Goal: Task Accomplishment & Management: Use online tool/utility

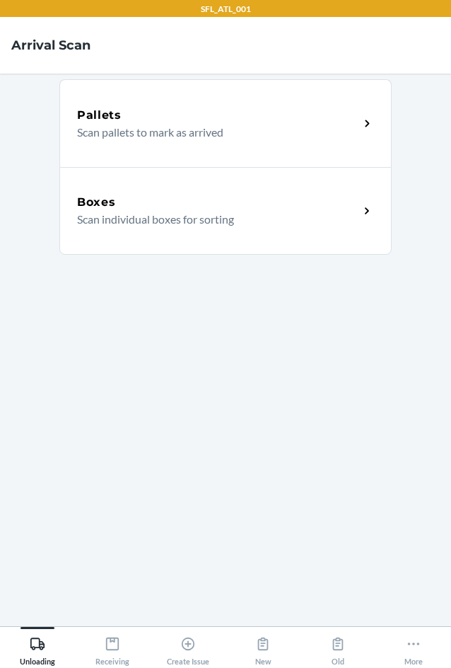
click at [269, 223] on p "Scan individual boxes for sorting" at bounding box center [212, 219] width 271 height 17
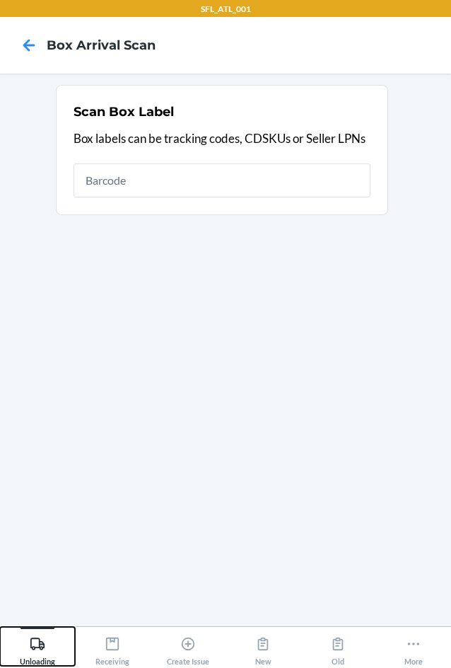
click at [36, 651] on icon at bounding box center [38, 644] width 16 height 16
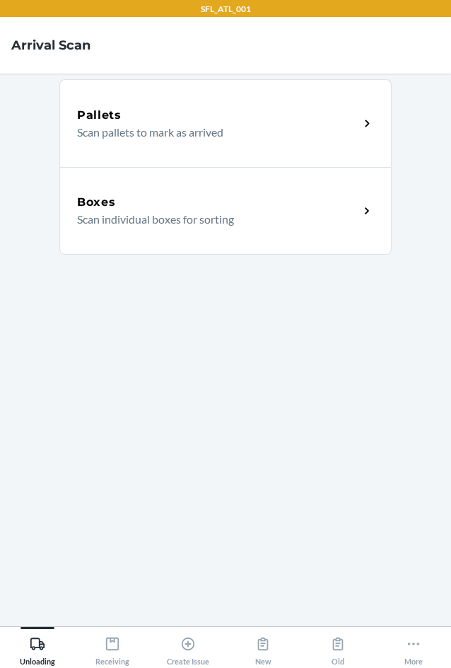
click at [282, 211] on p "Scan individual boxes for sorting" at bounding box center [212, 219] width 271 height 17
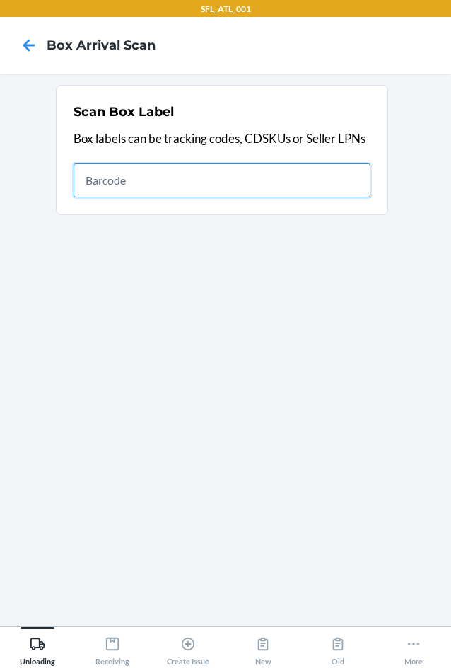
click at [310, 171] on input "text" at bounding box center [222, 180] width 297 height 34
type input "420302599434636106023301200047"
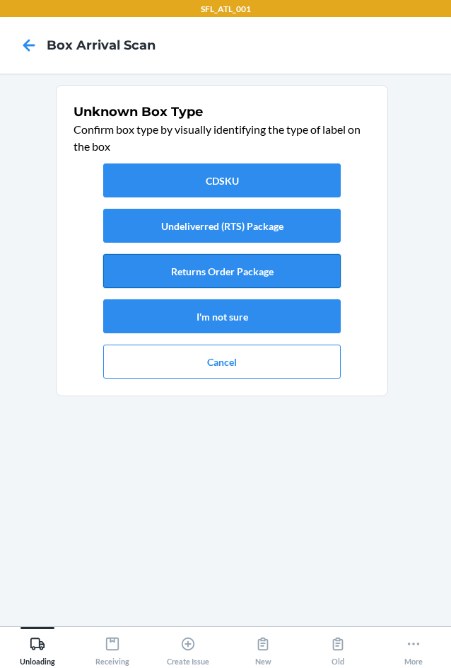
click at [259, 272] on button "Returns Order Package" at bounding box center [222, 271] width 238 height 34
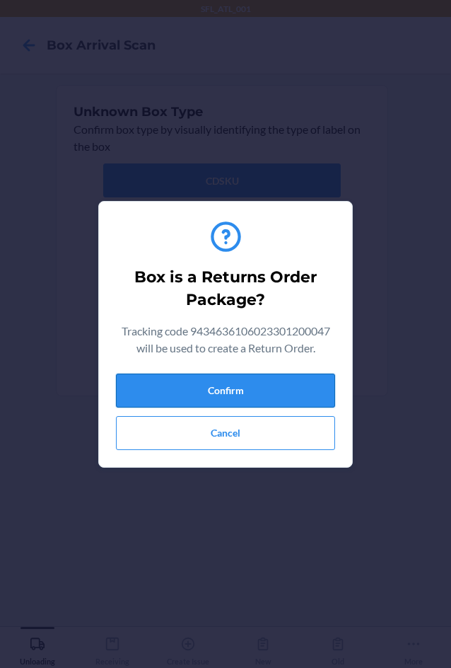
click at [252, 386] on button "Confirm" at bounding box center [225, 391] width 219 height 34
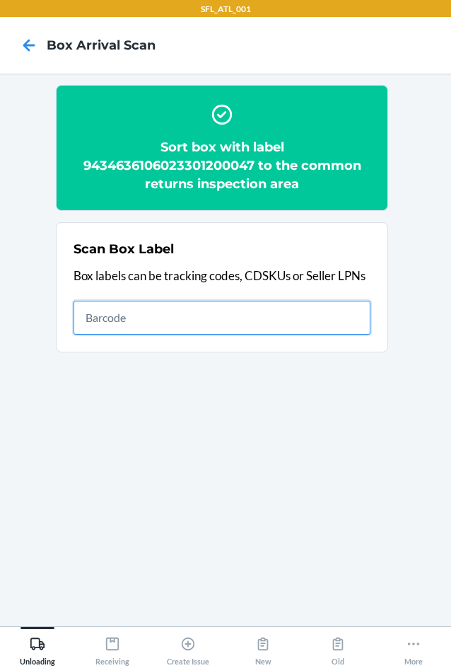
click at [215, 310] on input "text" at bounding box center [222, 318] width 297 height 34
type input "420302599434636106023301156597"
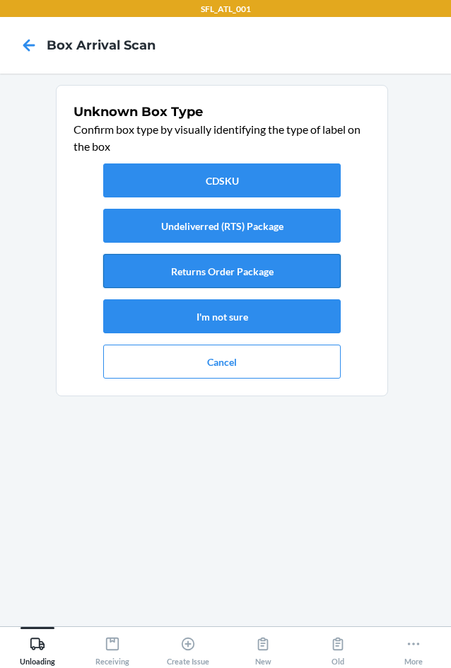
click at [215, 264] on button "Returns Order Package" at bounding box center [222, 271] width 238 height 34
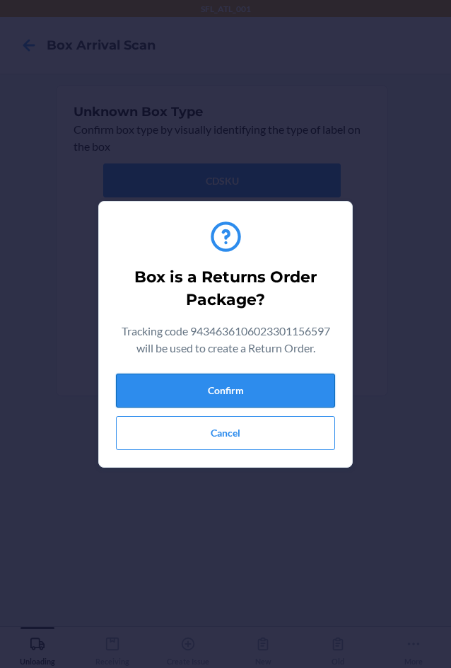
click at [272, 383] on button "Confirm" at bounding box center [225, 391] width 219 height 34
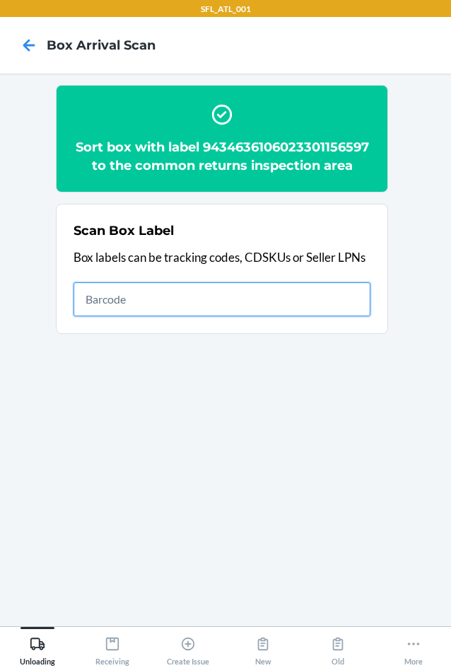
click at [316, 309] on input "text" at bounding box center [222, 299] width 297 height 34
type input "420302599434636106023301548804"
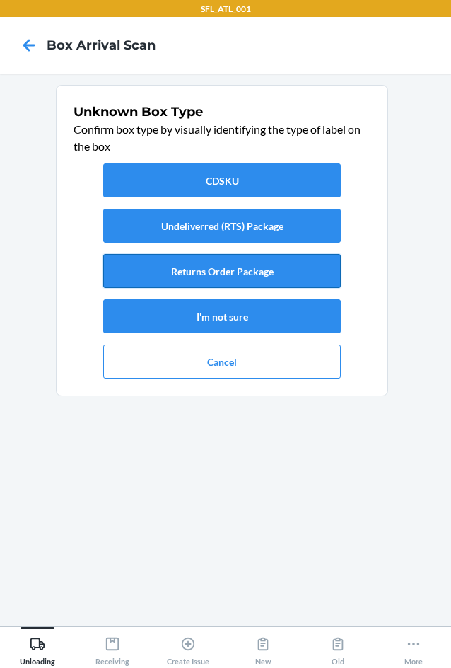
click at [287, 261] on button "Returns Order Package" at bounding box center [222, 271] width 238 height 34
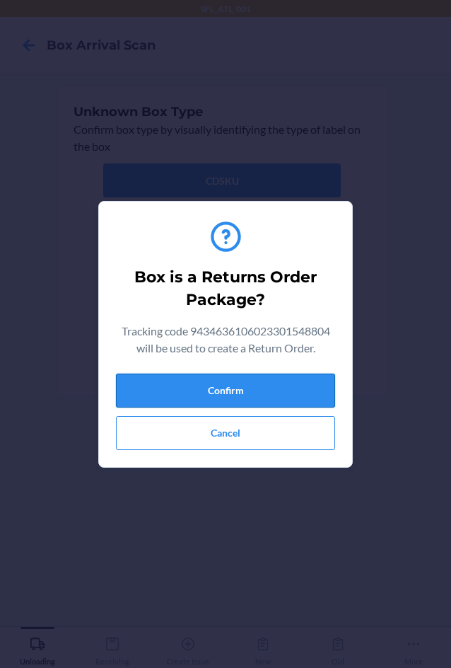
click at [268, 386] on button "Confirm" at bounding box center [225, 391] width 219 height 34
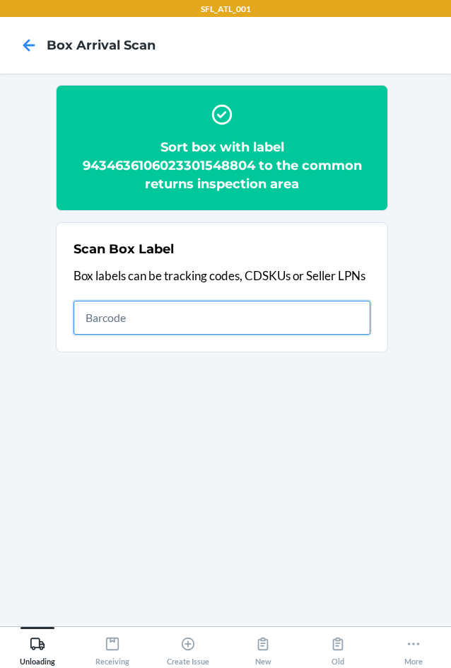
click at [241, 321] on input "text" at bounding box center [222, 318] width 297 height 34
type input "420302599434636106023300417682"
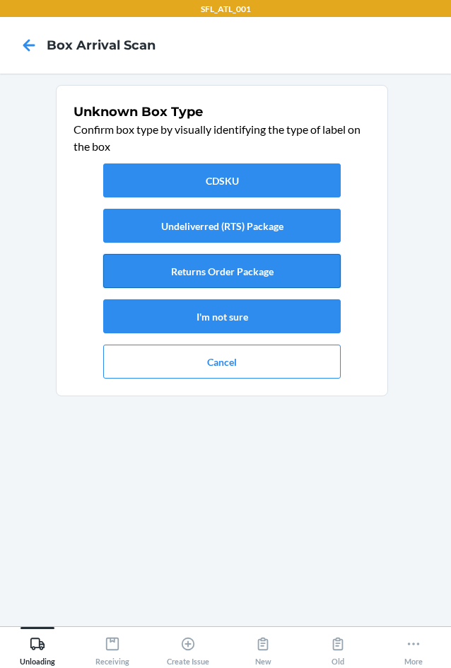
click at [298, 270] on button "Returns Order Package" at bounding box center [222, 271] width 238 height 34
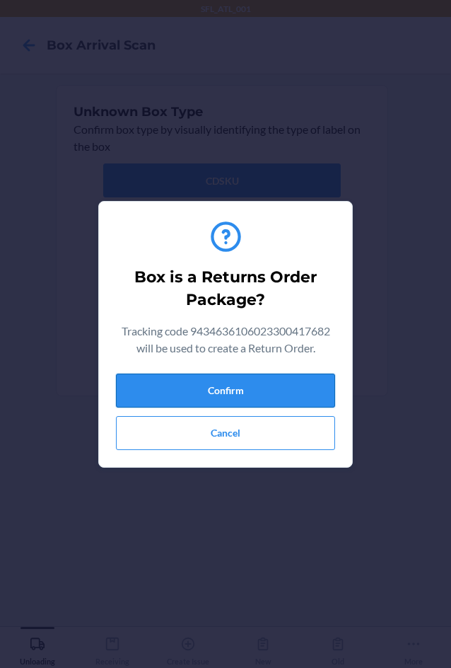
click at [248, 382] on button "Confirm" at bounding box center [225, 391] width 219 height 34
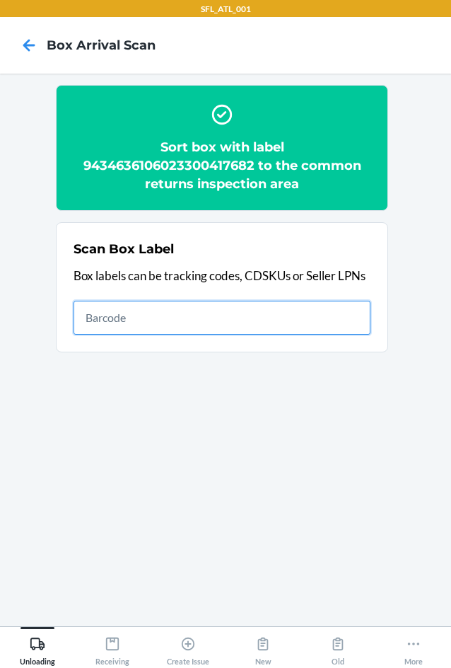
click at [315, 325] on input "text" at bounding box center [222, 318] width 297 height 34
drag, startPoint x: 325, startPoint y: 312, endPoint x: 318, endPoint y: 301, distance: 13.0
click at [323, 312] on input "text" at bounding box center [222, 318] width 297 height 34
type input "420302599434636106023299575899"
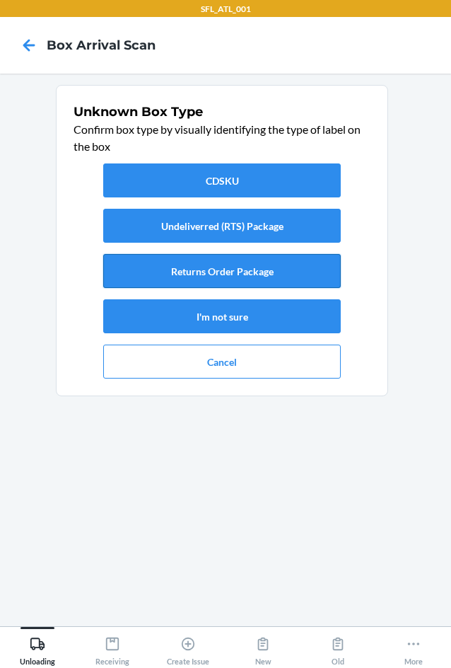
click at [246, 269] on button "Returns Order Package" at bounding box center [222, 271] width 238 height 34
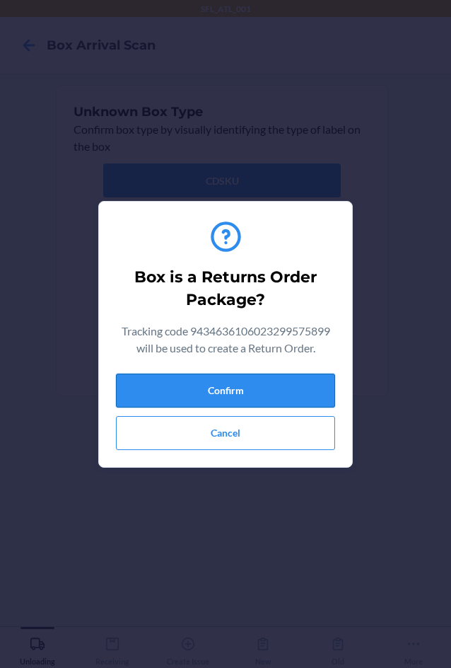
click at [221, 382] on button "Confirm" at bounding box center [225, 391] width 219 height 34
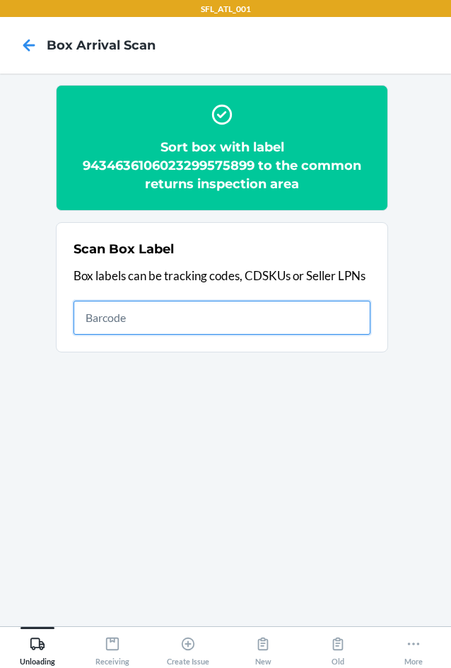
click at [102, 321] on input "text" at bounding box center [222, 318] width 297 height 34
type input "420302599434636106023299901193"
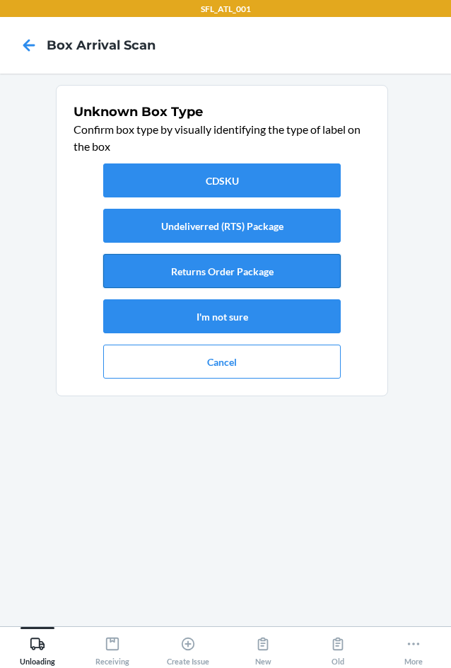
click at [160, 272] on button "Returns Order Package" at bounding box center [222, 271] width 238 height 34
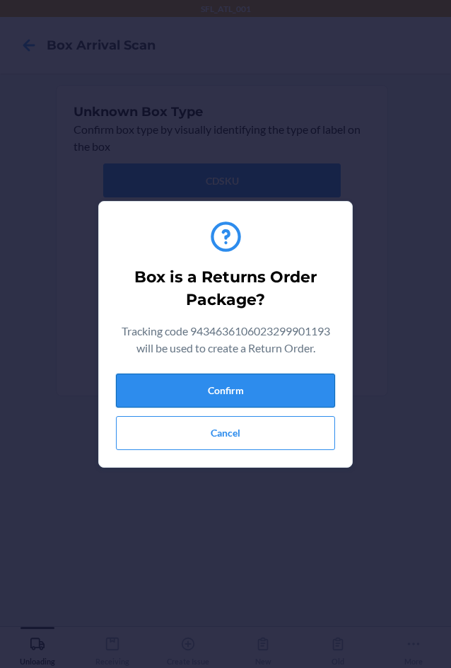
click at [222, 388] on button "Confirm" at bounding box center [225, 391] width 219 height 34
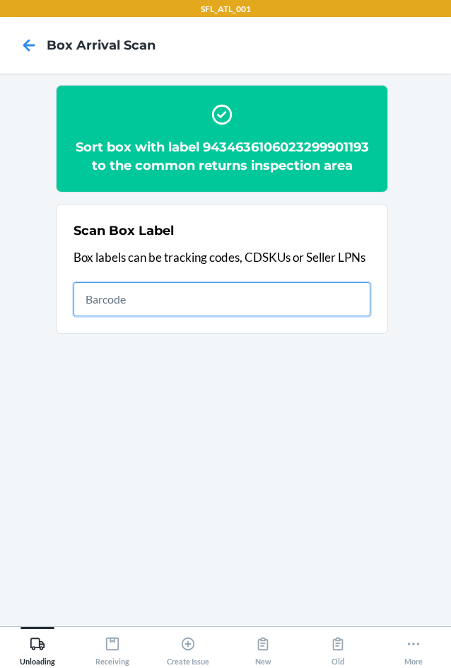
click at [287, 316] on input "text" at bounding box center [222, 299] width 297 height 34
type input "420302599434636106023301479467"
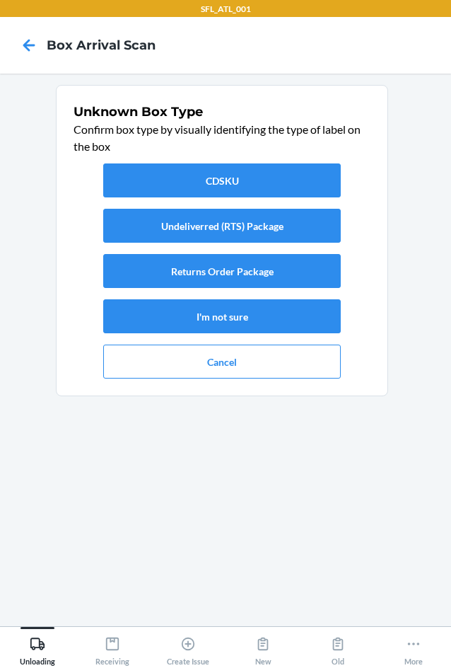
click at [240, 252] on div "CDSKU Undeliverred (RTS) Package Returns Order Package I'm not sure Cancel" at bounding box center [222, 271] width 297 height 226
click at [234, 262] on button "Returns Order Package" at bounding box center [222, 271] width 238 height 34
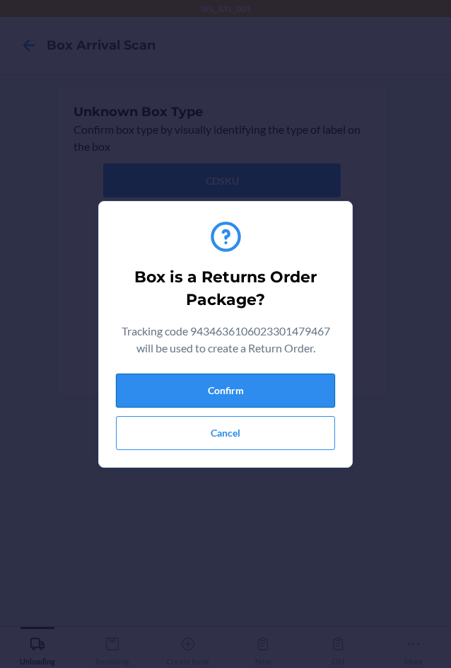
click at [185, 379] on button "Confirm" at bounding box center [225, 391] width 219 height 34
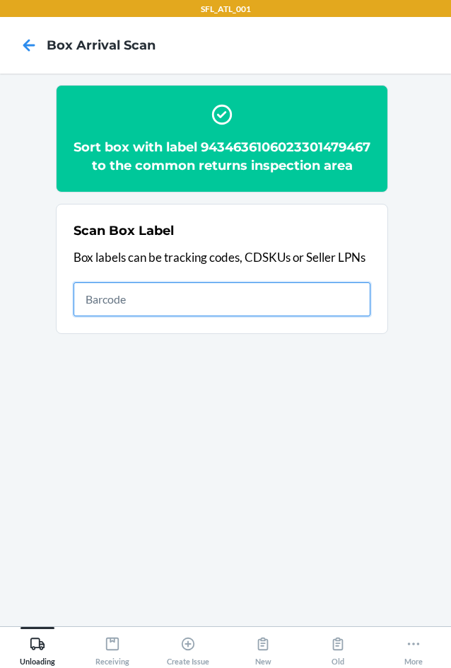
drag, startPoint x: 195, startPoint y: 314, endPoint x: 182, endPoint y: 326, distance: 17.5
click at [190, 316] on input "text" at bounding box center [222, 299] width 297 height 34
type input "420302599434636106023301318612"
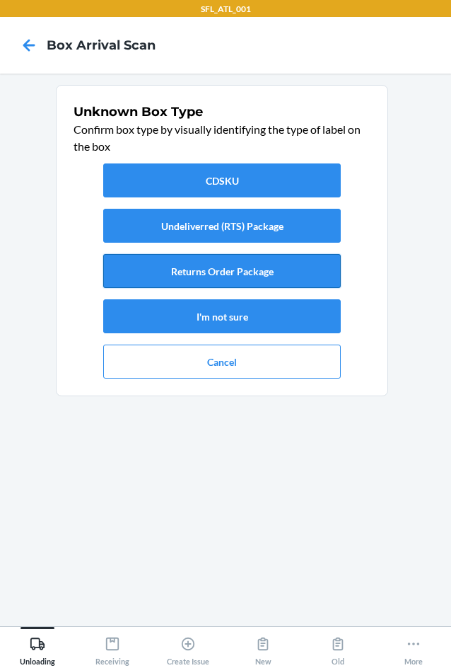
click at [207, 275] on button "Returns Order Package" at bounding box center [222, 271] width 238 height 34
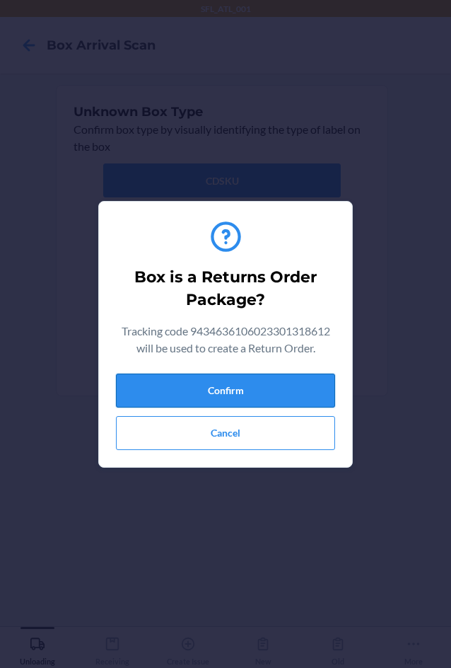
click at [234, 387] on button "Confirm" at bounding box center [225, 391] width 219 height 34
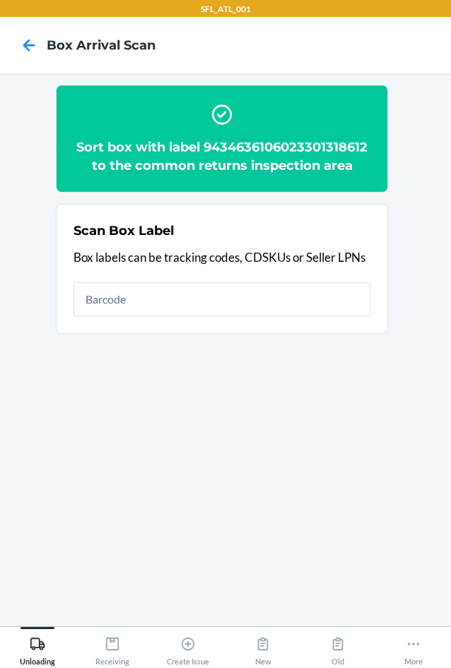
drag, startPoint x: 230, startPoint y: 328, endPoint x: 234, endPoint y: 310, distance: 18.2
click at [234, 311] on section "Scan Box Label Box labels can be tracking codes, CDSKUs or Seller LPNs" at bounding box center [222, 269] width 333 height 130
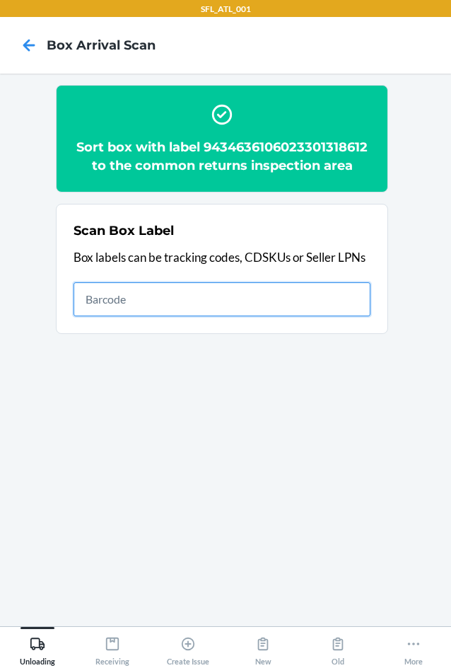
click at [237, 308] on input "text" at bounding box center [222, 299] width 297 height 34
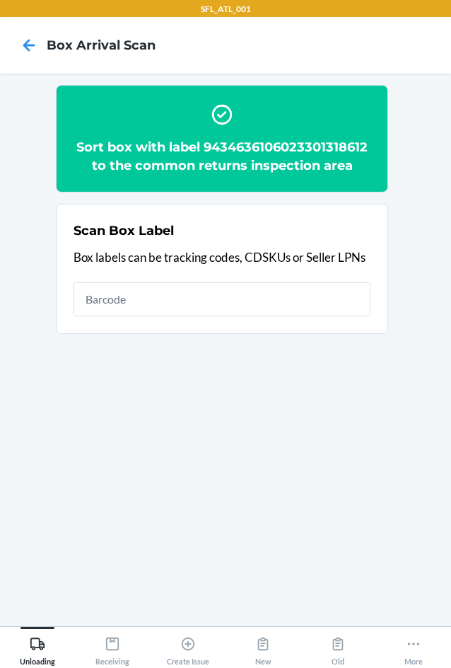
click at [144, 437] on section "Sort box with label 9434636106023301318612 to the common returns inspection are…" at bounding box center [225, 350] width 429 height 530
click at [144, 436] on section "Sort box with label 9434636106023301318612 to the common returns inspection are…" at bounding box center [225, 350] width 429 height 530
click at [146, 408] on section "Sort box with label 9434636106023301318612 to the common returns inspection are…" at bounding box center [225, 350] width 429 height 530
click at [95, 404] on section "Sort box with label 9434636106023301318612 to the common returns inspection are…" at bounding box center [225, 350] width 429 height 530
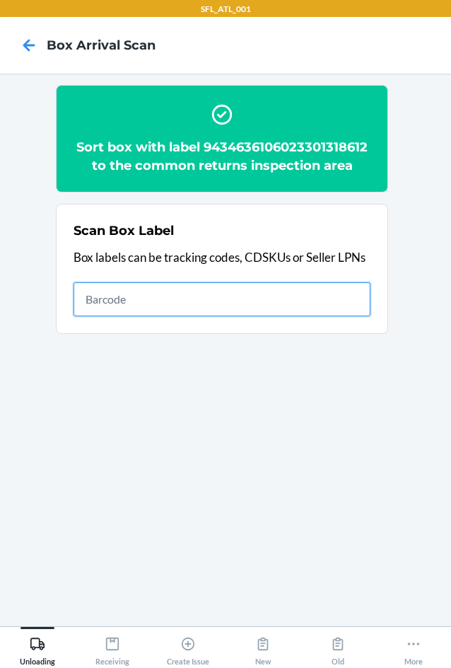
click at [139, 307] on input "text" at bounding box center [222, 299] width 297 height 34
type input "420302599434636106023301267576"
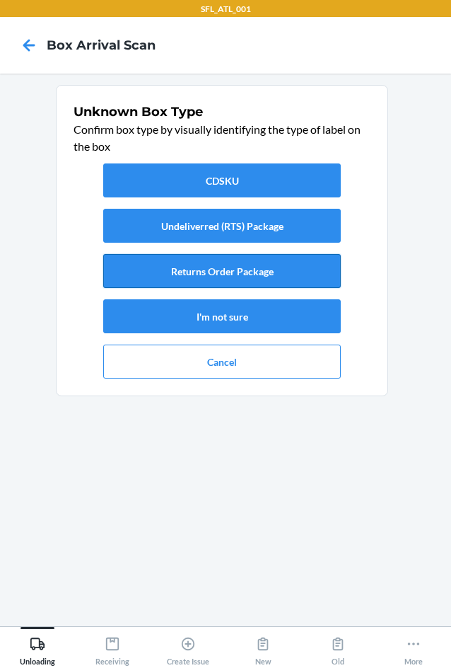
click at [207, 267] on button "Returns Order Package" at bounding box center [222, 271] width 238 height 34
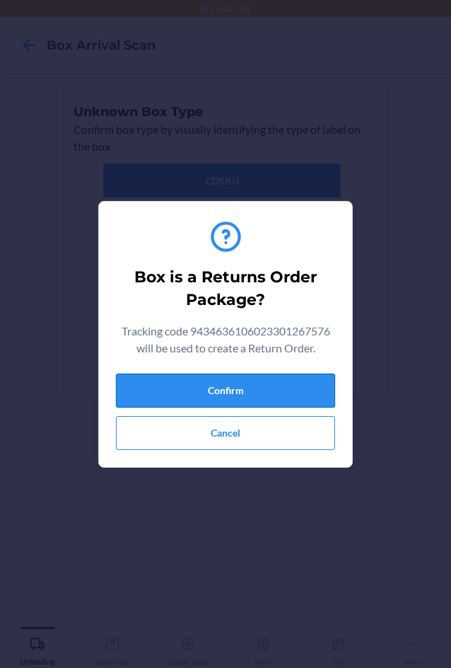
click at [267, 393] on button "Confirm" at bounding box center [225, 391] width 219 height 34
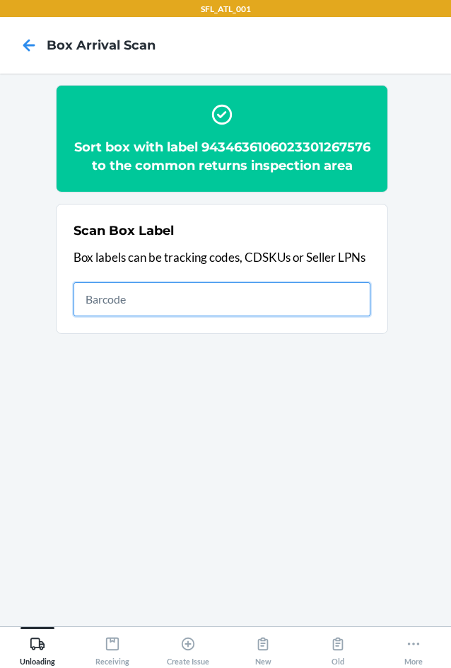
click at [248, 313] on input "text" at bounding box center [222, 299] width 297 height 34
type input "420302599434636106023301267576"
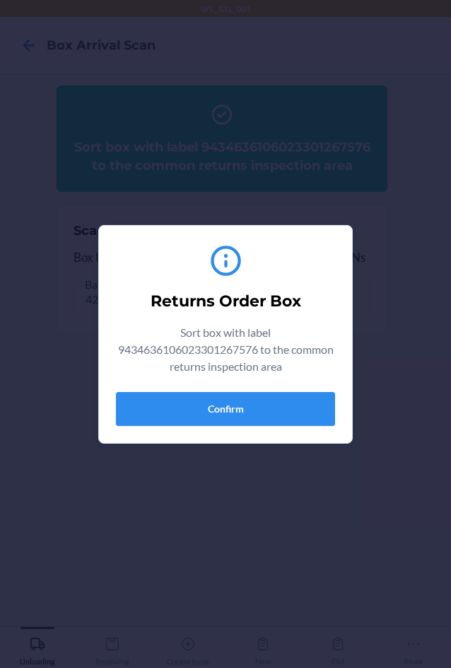
click at [171, 494] on div "Returns Order Box Sort box with label 9434636106023301267576 to the common retu…" at bounding box center [225, 334] width 451 height 668
click at [178, 413] on button "Confirm" at bounding box center [225, 409] width 219 height 34
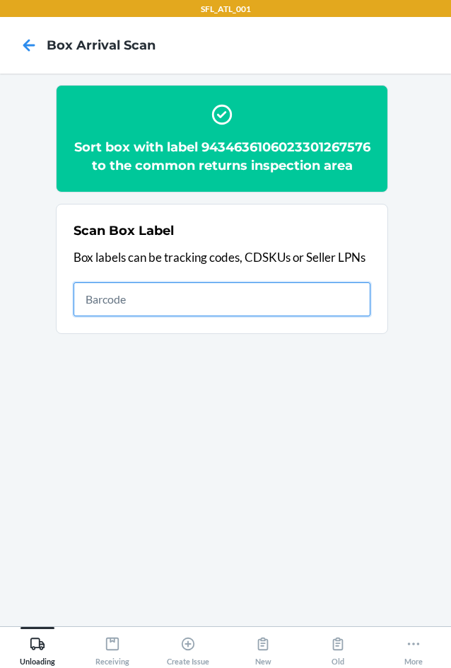
click at [202, 311] on input "text" at bounding box center [222, 299] width 297 height 34
type input "420302599434636106023301294060"
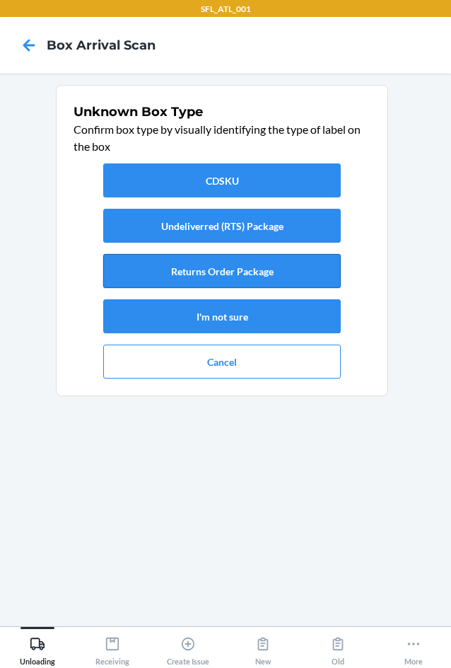
click at [255, 266] on button "Returns Order Package" at bounding box center [222, 271] width 238 height 34
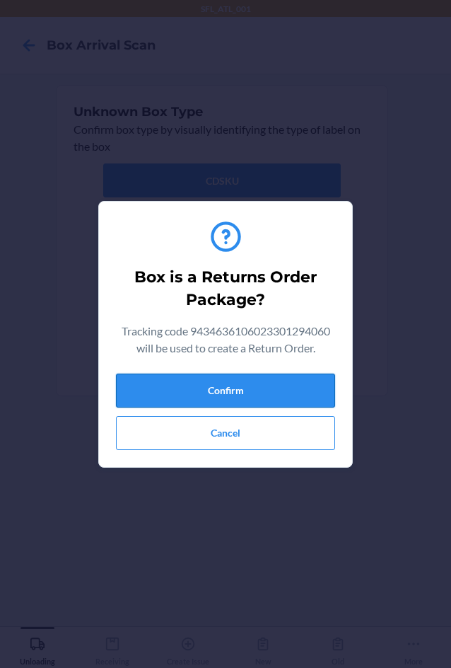
click at [243, 396] on button "Confirm" at bounding box center [225, 391] width 219 height 34
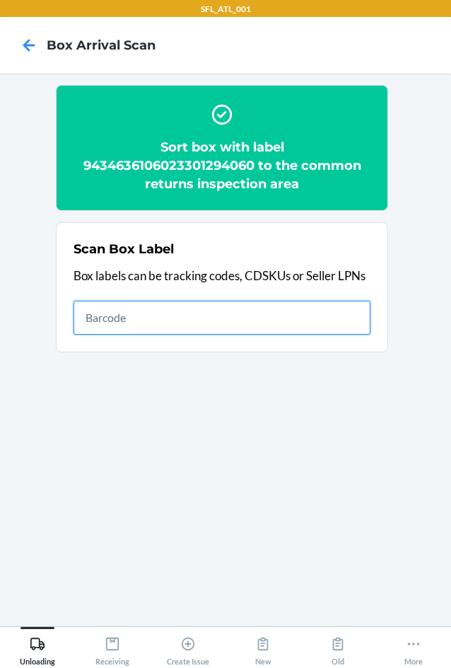
click at [339, 306] on input "text" at bounding box center [222, 318] width 297 height 34
type input "420302599434636106023301149032"
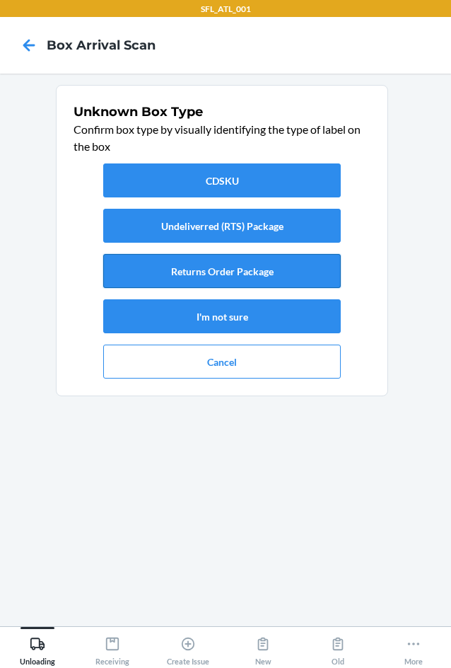
click at [178, 269] on button "Returns Order Package" at bounding box center [222, 271] width 238 height 34
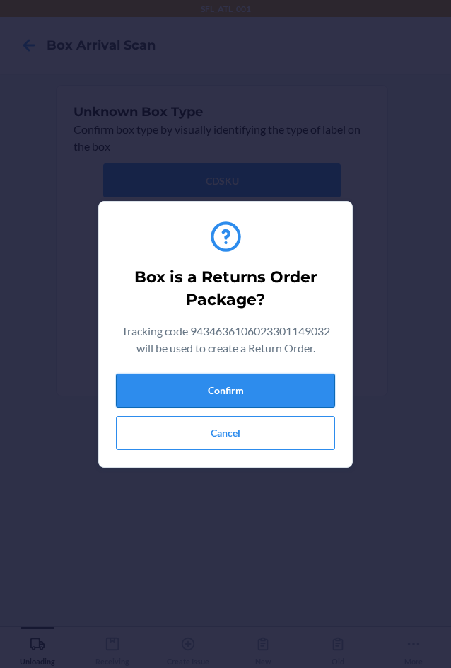
click at [231, 385] on button "Confirm" at bounding box center [225, 391] width 219 height 34
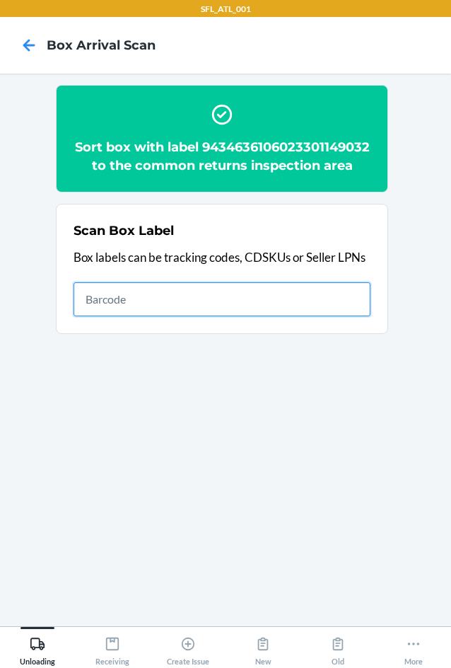
drag, startPoint x: 220, startPoint y: 311, endPoint x: 242, endPoint y: 301, distance: 24.4
click at [222, 311] on input "text" at bounding box center [222, 299] width 297 height 34
type input "420302599434636106023301139224"
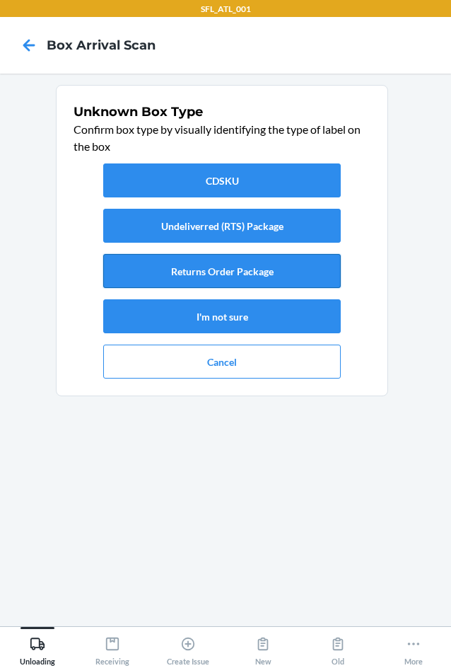
click at [276, 271] on button "Returns Order Package" at bounding box center [222, 271] width 238 height 34
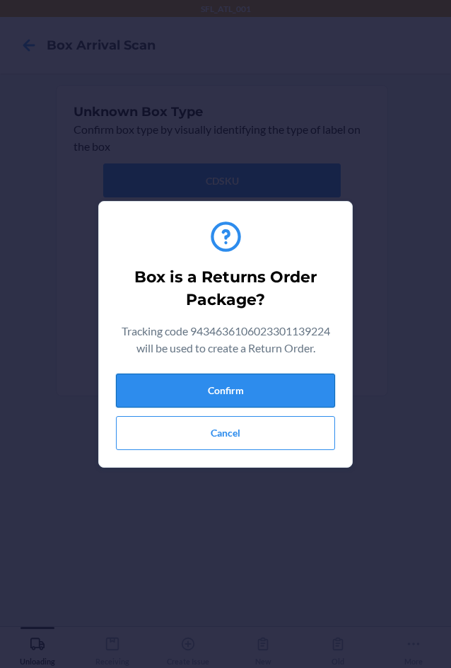
click at [239, 385] on button "Confirm" at bounding box center [225, 391] width 219 height 34
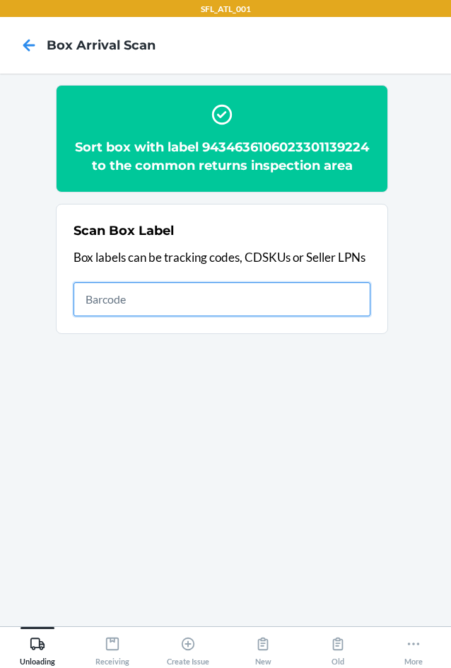
click at [132, 310] on input "text" at bounding box center [222, 299] width 297 height 34
type input "420302599434636106023301141869"
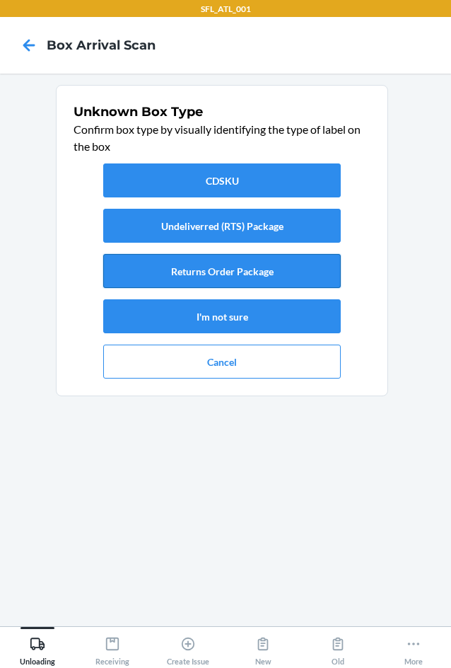
click at [284, 268] on button "Returns Order Package" at bounding box center [222, 271] width 238 height 34
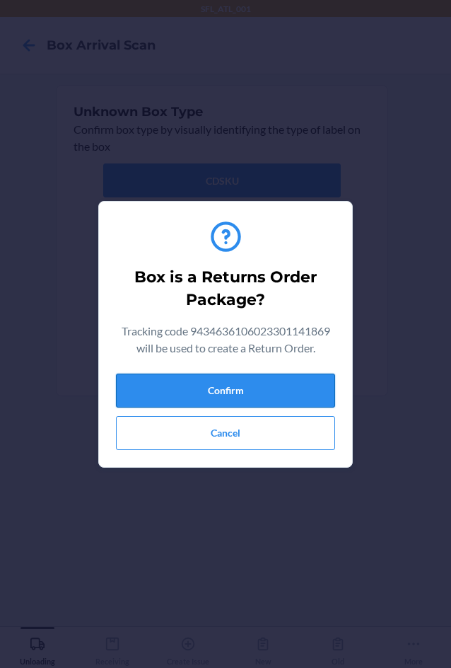
click at [186, 388] on button "Confirm" at bounding box center [225, 391] width 219 height 34
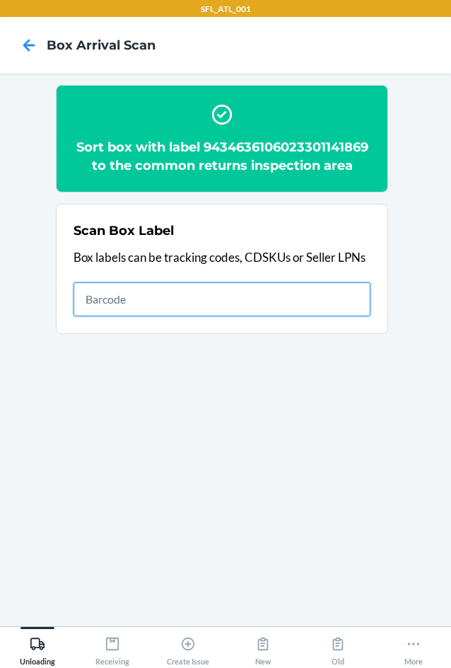
click at [352, 300] on input "text" at bounding box center [222, 299] width 297 height 34
type input "420302599434636106023301584420"
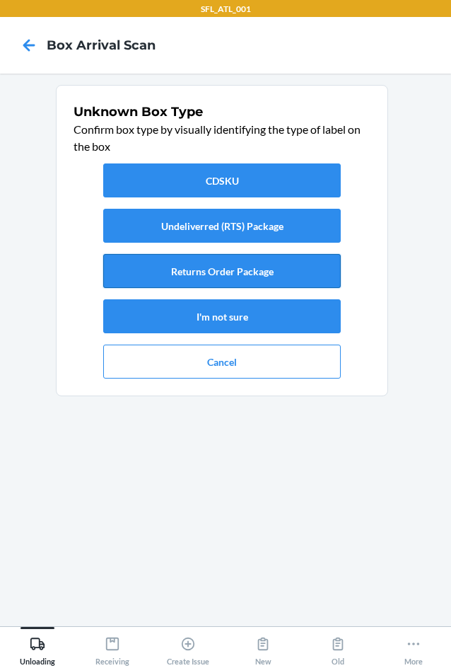
click at [215, 276] on button "Returns Order Package" at bounding box center [222, 271] width 238 height 34
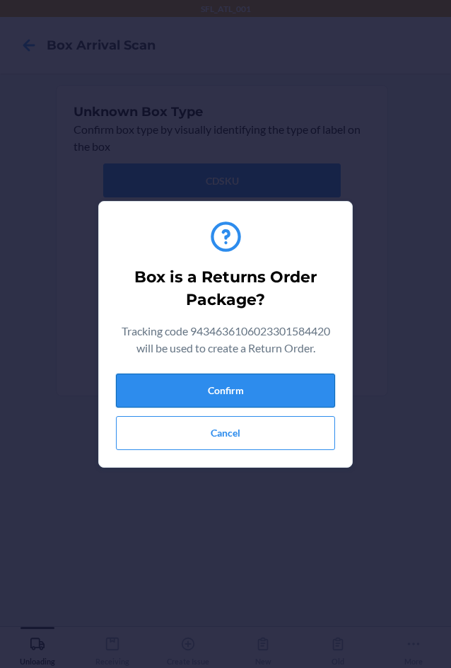
drag, startPoint x: 195, startPoint y: 389, endPoint x: 197, endPoint y: 380, distance: 9.4
click at [196, 388] on button "Confirm" at bounding box center [225, 391] width 219 height 34
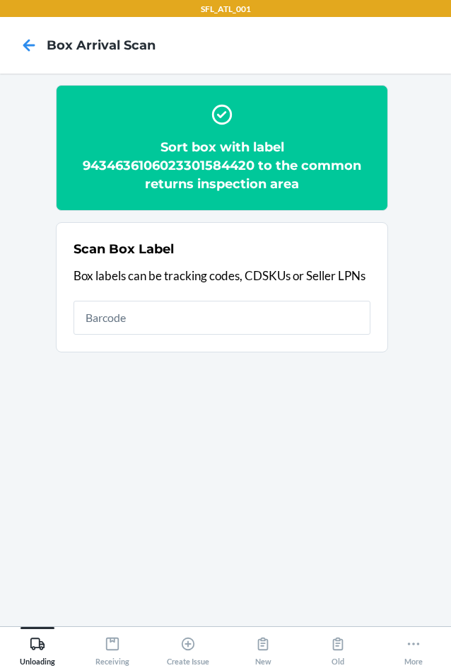
click at [173, 336] on div "Scan Box Label Box labels can be tracking codes, CDSKUs or Seller LPNs" at bounding box center [222, 287] width 297 height 103
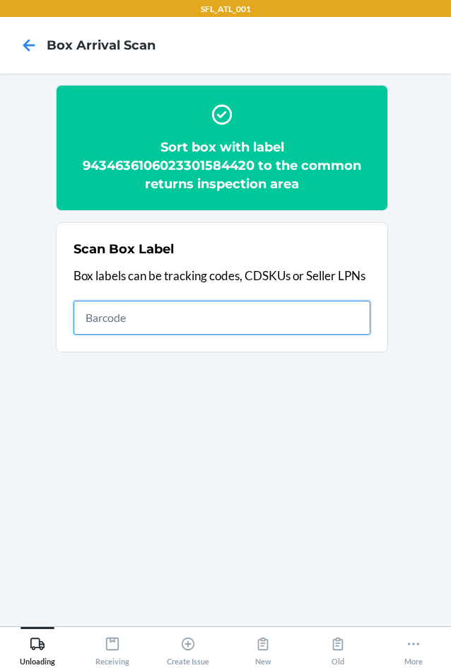
click at [178, 308] on input "text" at bounding box center [222, 318] width 297 height 34
type input "420302599434636106023300282396"
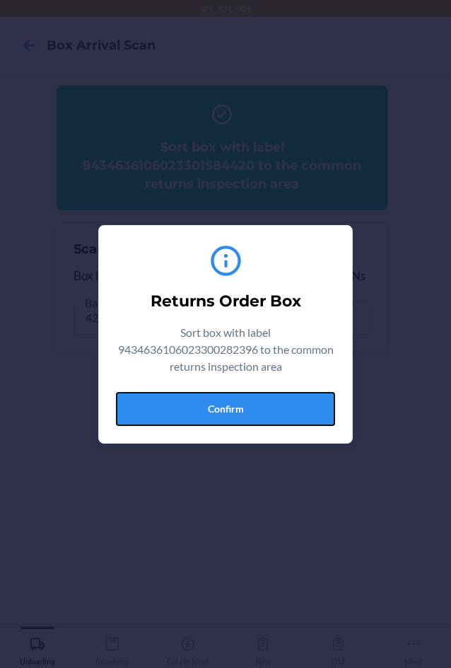
click at [195, 411] on button "Confirm" at bounding box center [225, 409] width 219 height 34
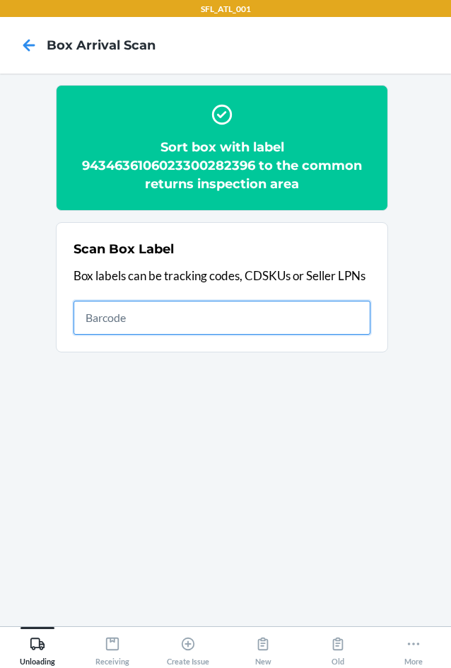
click at [224, 321] on input "text" at bounding box center [222, 318] width 297 height 34
type input "420302599434636106023300282396"
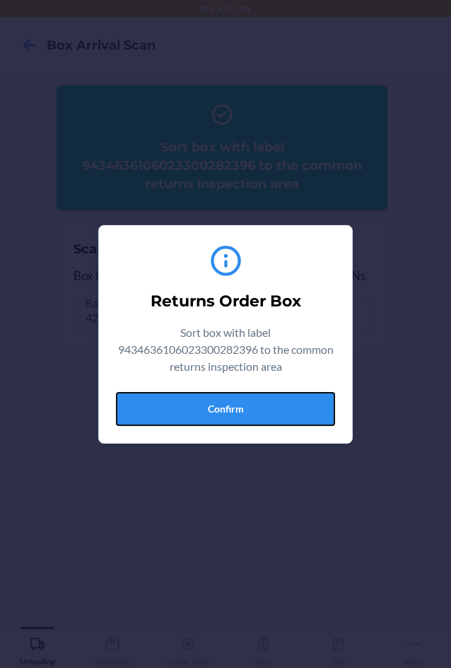
drag, startPoint x: 212, startPoint y: 410, endPoint x: 208, endPoint y: 345, distance: 65.2
click at [212, 405] on button "Confirm" at bounding box center [225, 409] width 219 height 34
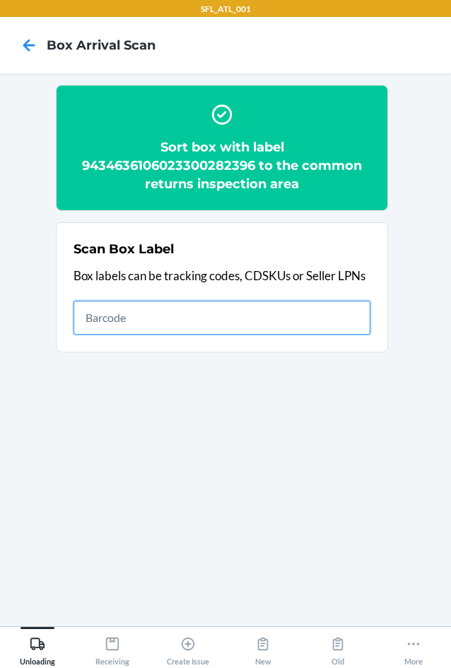
click at [155, 312] on input "text" at bounding box center [222, 318] width 297 height 34
type input "420302599434636106023300947431"
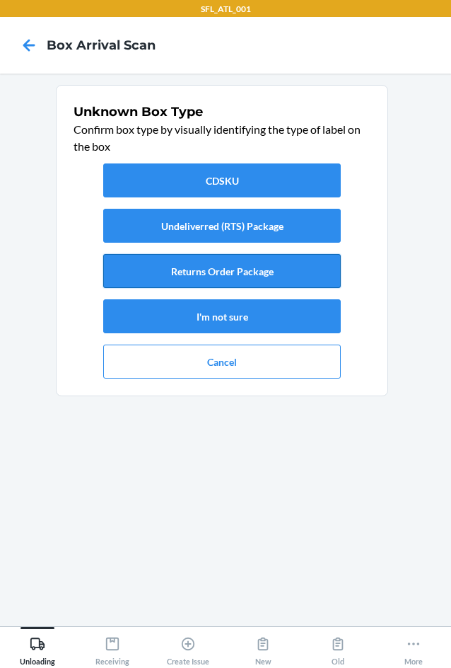
click at [207, 258] on button "Returns Order Package" at bounding box center [222, 271] width 238 height 34
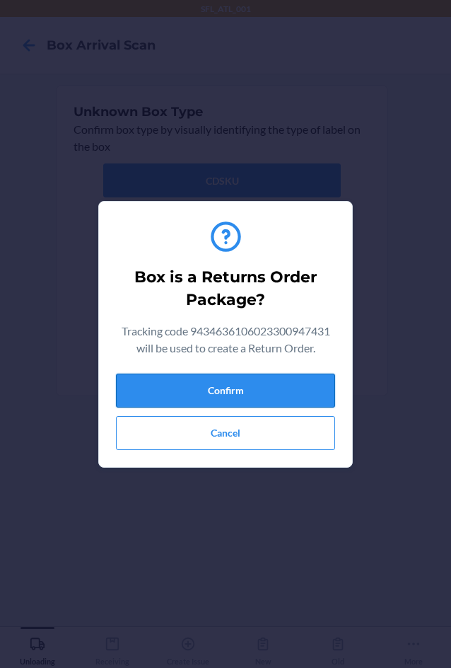
click at [182, 382] on button "Confirm" at bounding box center [225, 391] width 219 height 34
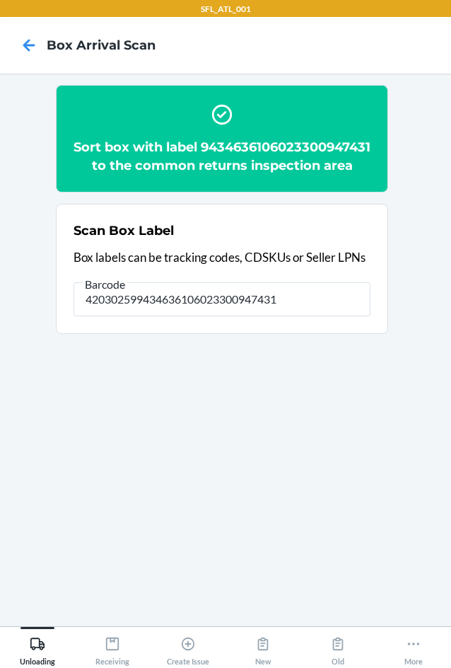
type input "420302599434636106023300947431"
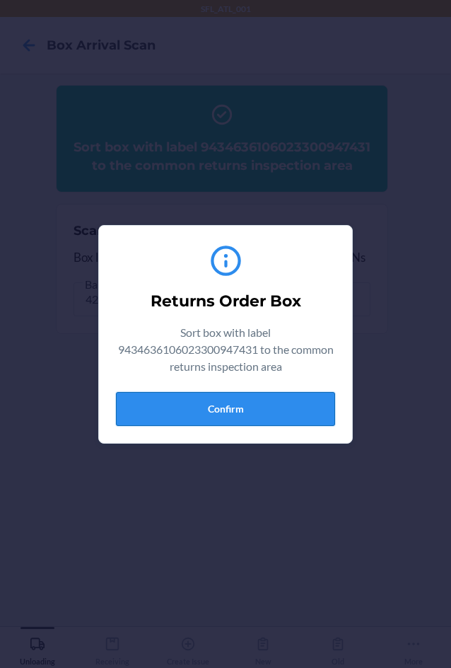
click at [189, 406] on button "Confirm" at bounding box center [225, 409] width 219 height 34
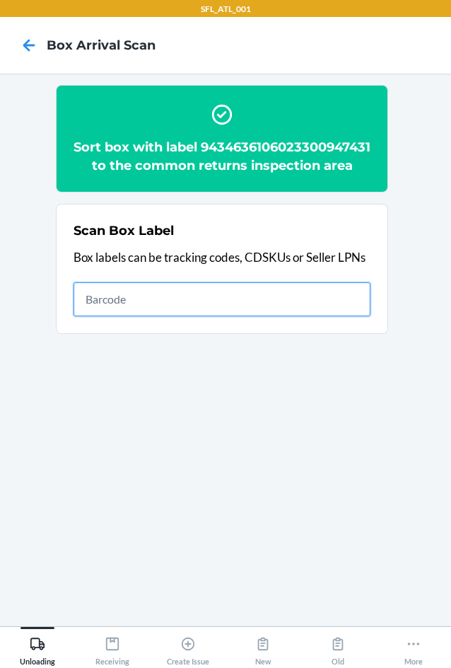
click at [316, 316] on input "text" at bounding box center [222, 299] width 297 height 34
type input "420302599434636106023301179954"
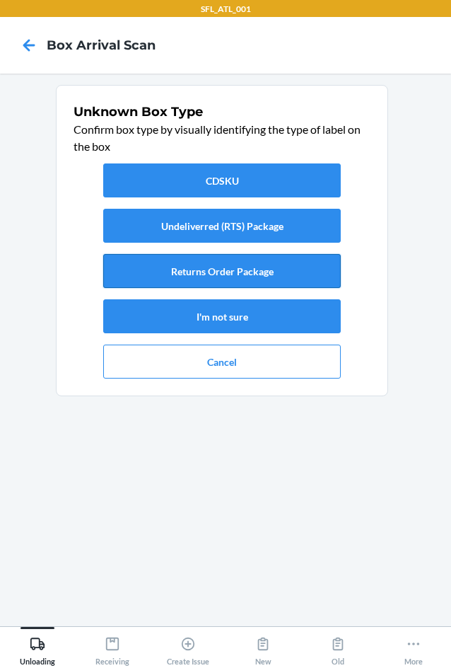
click at [246, 260] on button "Returns Order Package" at bounding box center [222, 271] width 238 height 34
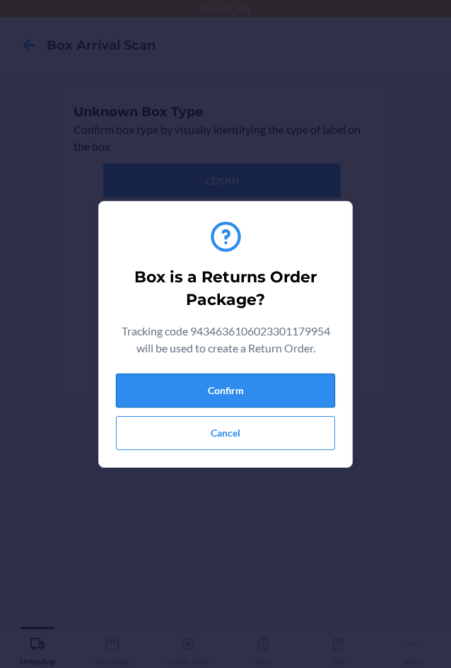
click at [219, 391] on button "Confirm" at bounding box center [225, 391] width 219 height 34
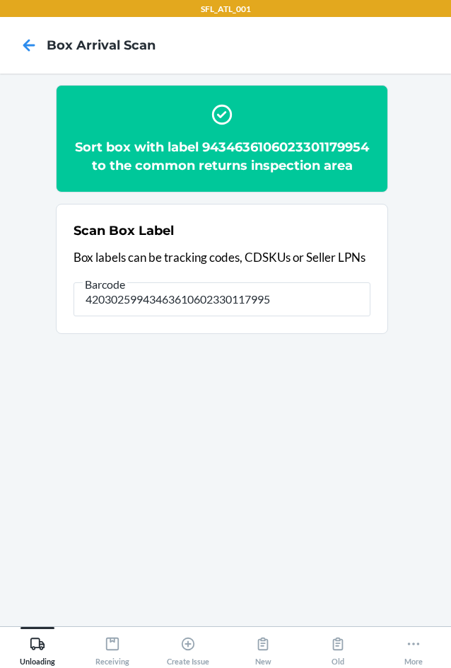
type input "420302599434636106023301179954"
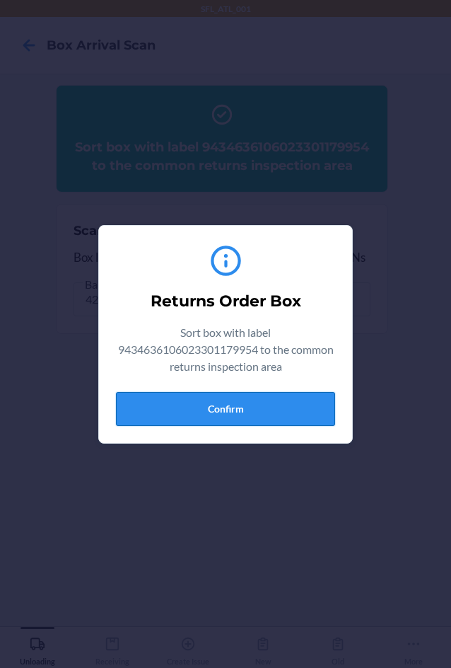
click at [208, 424] on div "Returns Order Box Sort box with label 9434636106023301179954 to the common retu…" at bounding box center [225, 334] width 219 height 195
click at [217, 405] on button "Confirm" at bounding box center [225, 409] width 219 height 34
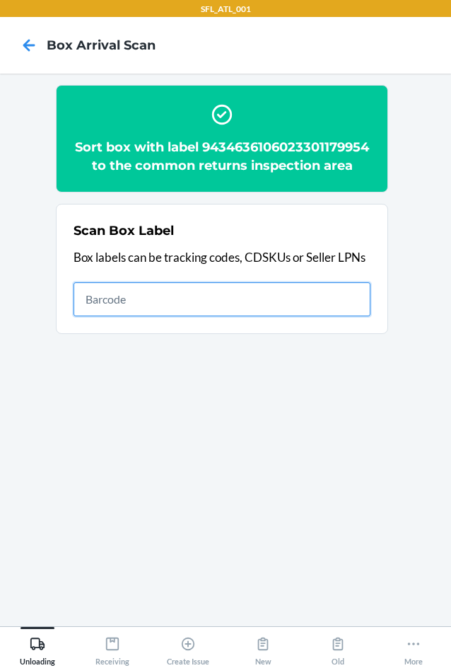
click at [267, 301] on input "text" at bounding box center [222, 299] width 297 height 34
type input "420302599434636106023301102570"
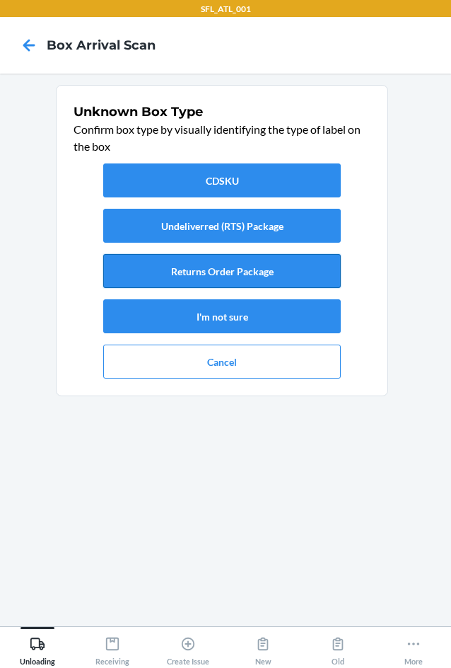
click at [275, 268] on button "Returns Order Package" at bounding box center [222, 271] width 238 height 34
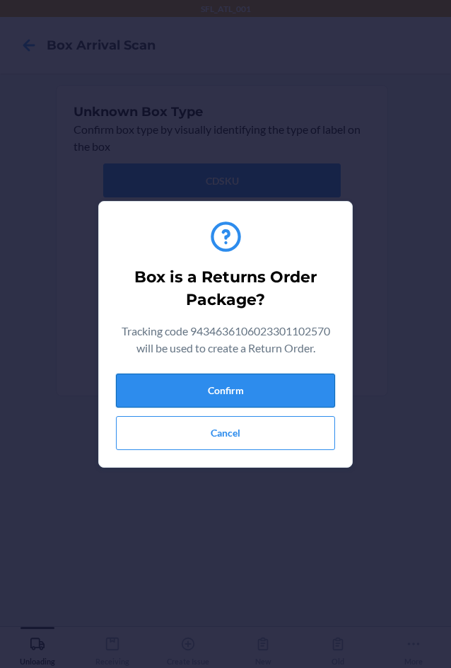
click at [209, 376] on button "Confirm" at bounding box center [225, 391] width 219 height 34
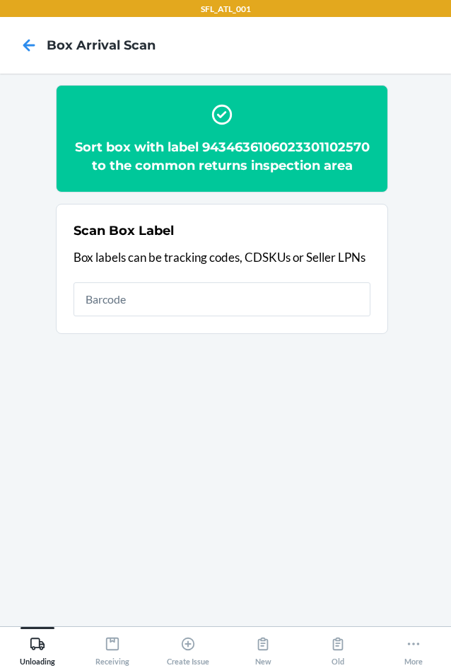
click at [282, 309] on input "text" at bounding box center [222, 299] width 297 height 34
type input "420302599434636106023301102570"
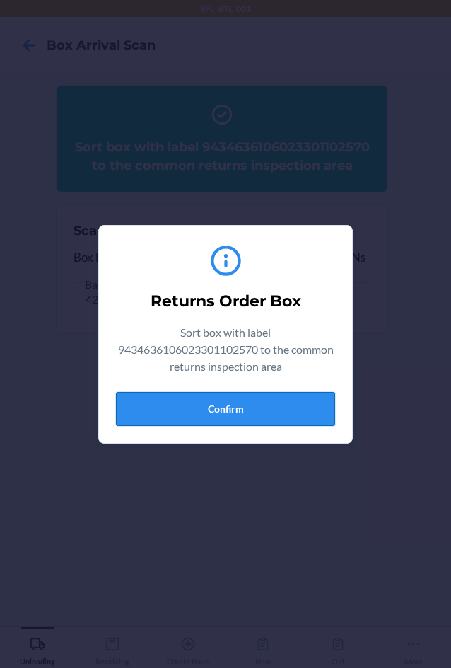
click at [207, 416] on button "Confirm" at bounding box center [225, 409] width 219 height 34
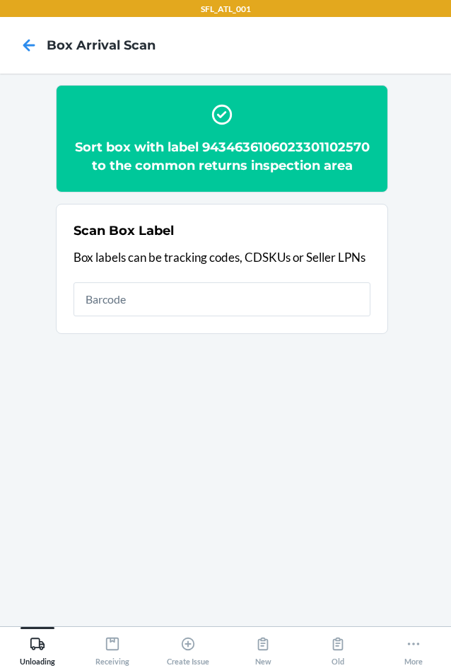
click at [327, 531] on section "Sort box with label 9434636106023301102570 to the common returns inspection are…" at bounding box center [225, 350] width 429 height 530
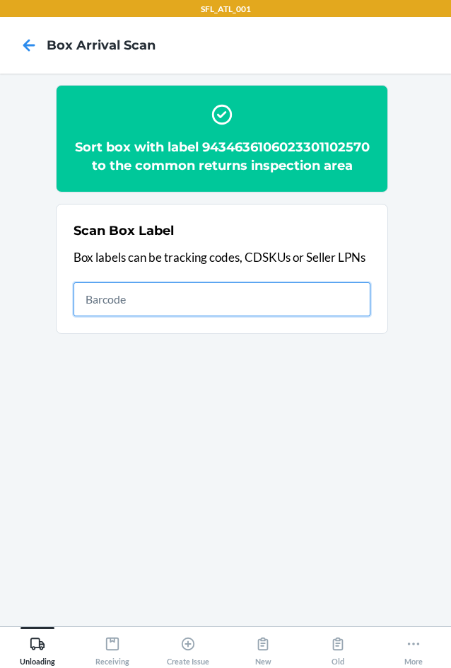
drag, startPoint x: 299, startPoint y: 313, endPoint x: 304, endPoint y: 322, distance: 10.8
click at [299, 313] on input "text" at bounding box center [222, 299] width 297 height 34
type input "420302599434636106023300641483"
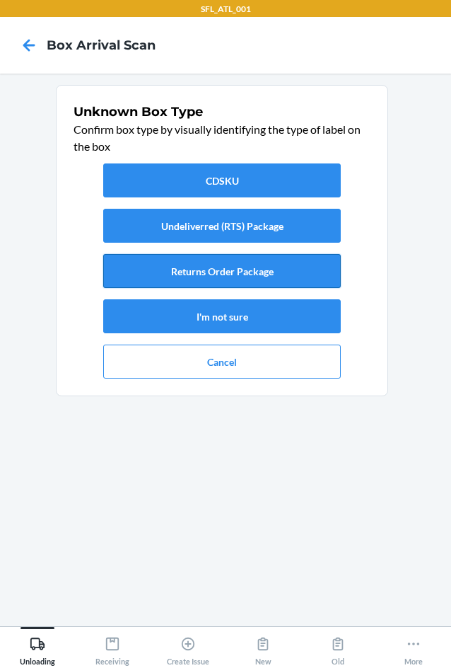
click at [212, 275] on button "Returns Order Package" at bounding box center [222, 271] width 238 height 34
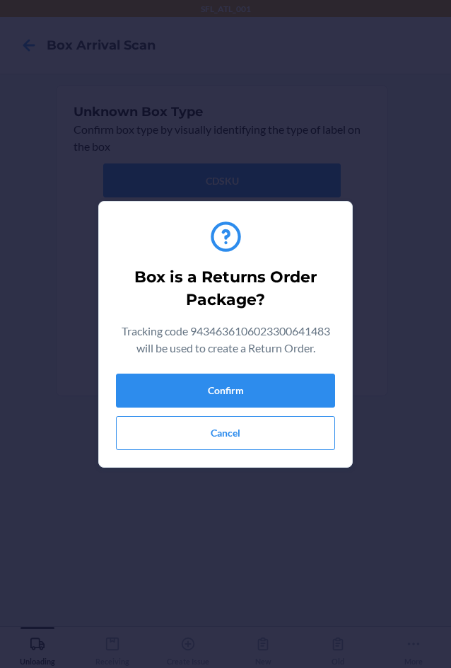
click at [103, 254] on button "Returns Order Package" at bounding box center [222, 271] width 238 height 34
click at [183, 386] on button "Confirm" at bounding box center [225, 391] width 219 height 34
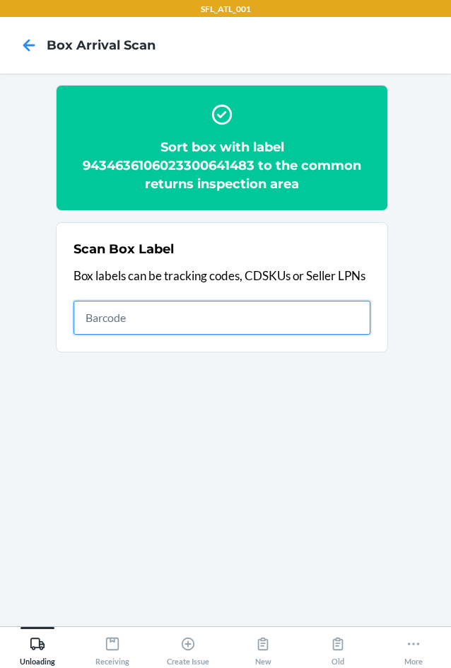
click at [287, 318] on input "text" at bounding box center [222, 318] width 297 height 34
type input "420302599434636106023300641483"
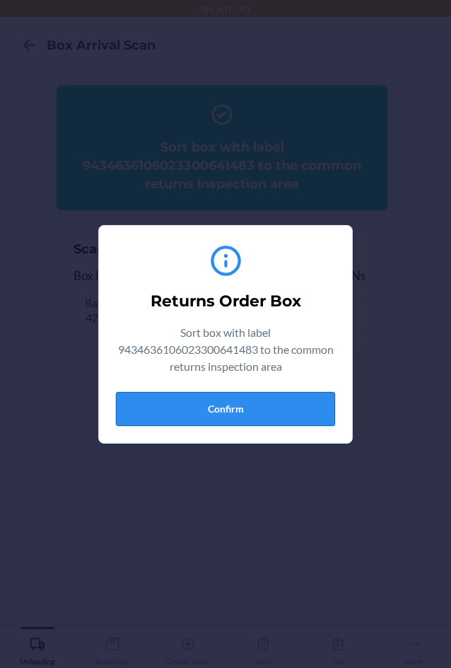
click at [207, 410] on button "Confirm" at bounding box center [225, 409] width 219 height 34
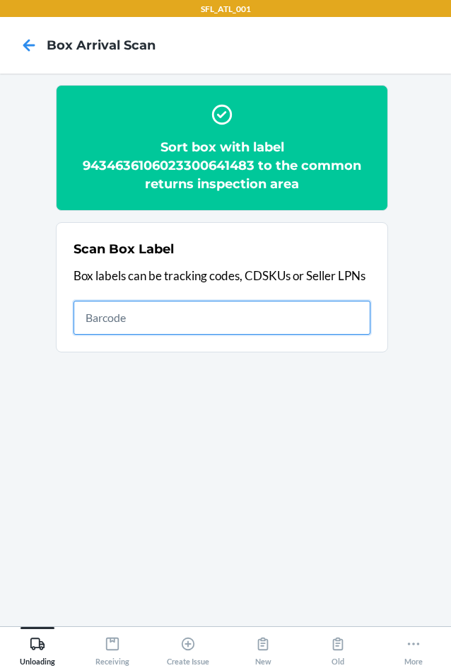
click at [234, 313] on input "text" at bounding box center [222, 318] width 297 height 34
type input "420302599434636106023300641483"
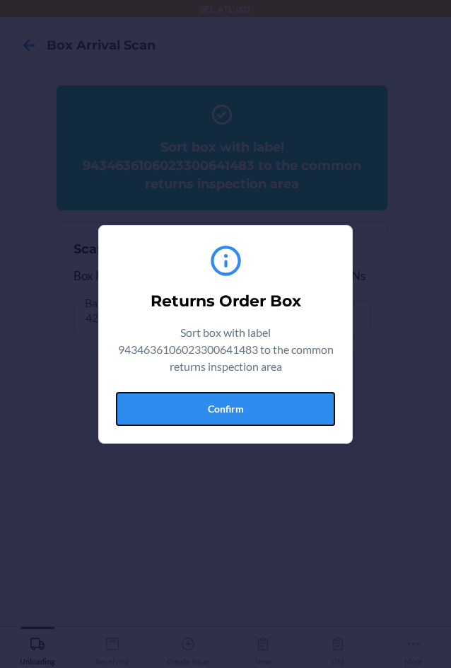
drag, startPoint x: 208, startPoint y: 403, endPoint x: 221, endPoint y: 394, distance: 15.9
click at [214, 400] on button "Confirm" at bounding box center [225, 409] width 219 height 34
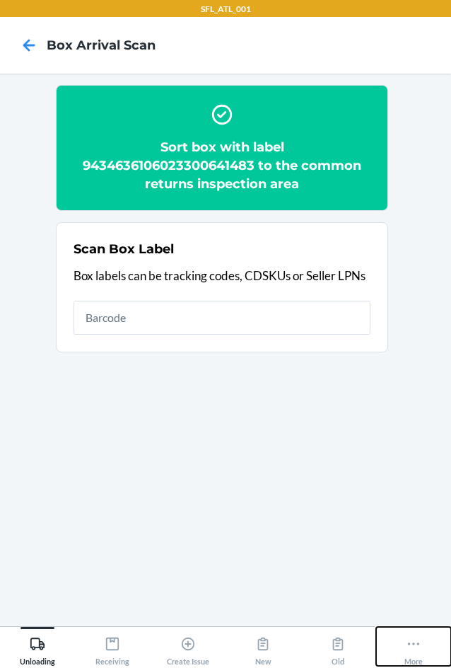
click at [412, 648] on icon at bounding box center [414, 644] width 16 height 16
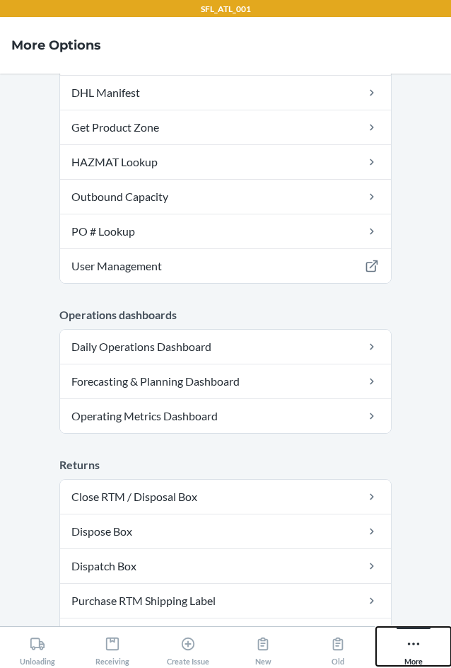
scroll to position [392, 0]
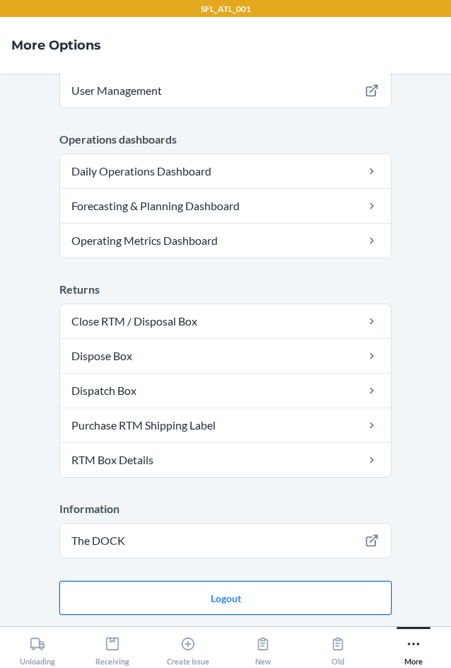
click at [262, 604] on button "Logout" at bounding box center [225, 598] width 333 height 34
